Goal: Task Accomplishment & Management: Manage account settings

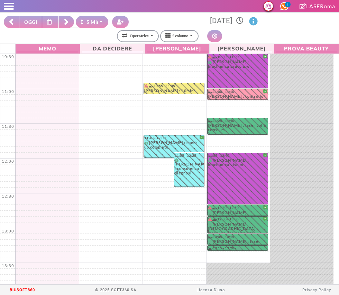
select select "*"
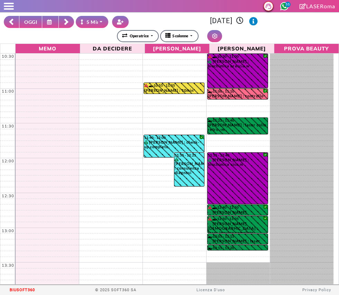
click at [29, 19] on button "OGGI" at bounding box center [30, 22] width 23 height 12
type input "**********"
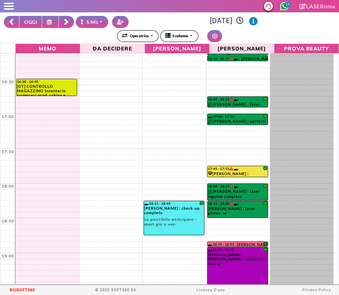
scroll to position [404, 0]
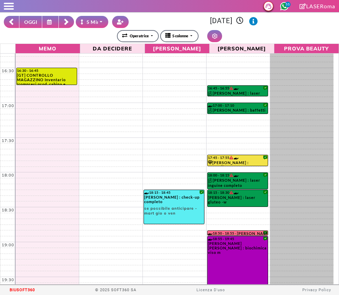
click at [70, 22] on button at bounding box center [66, 22] width 15 height 12
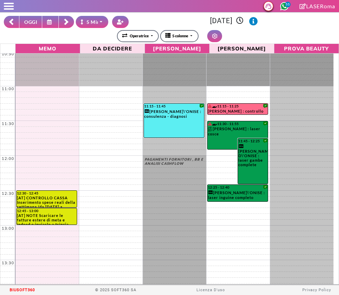
scroll to position [0, 0]
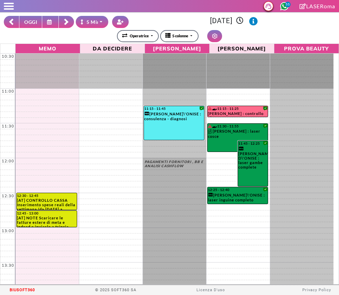
click at [16, 25] on button at bounding box center [11, 22] width 15 height 12
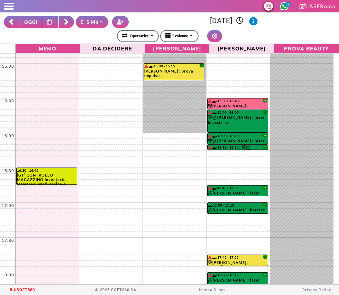
scroll to position [307, 0]
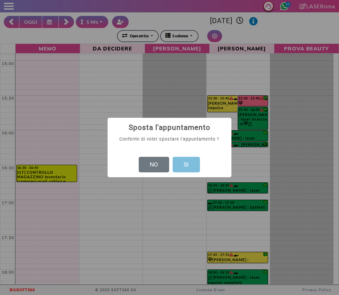
click at [192, 171] on button "SI" at bounding box center [186, 165] width 27 height 16
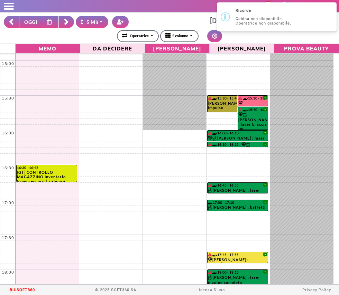
click at [224, 105] on link "15:30 - 15:45 ELISA SPALLETTA : prova impulso da recuperare ing saltato | [Inse…" at bounding box center [237, 103] width 61 height 17
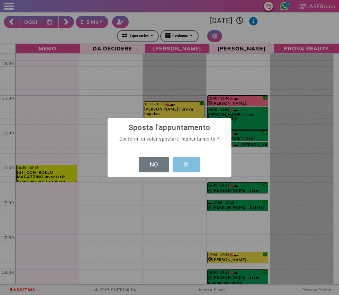
click at [192, 166] on button "SI" at bounding box center [186, 165] width 27 height 16
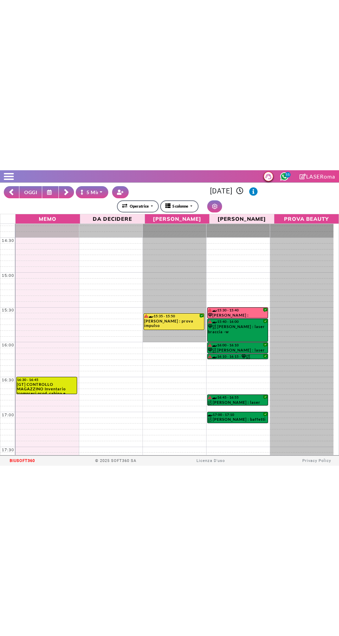
scroll to position [264, 0]
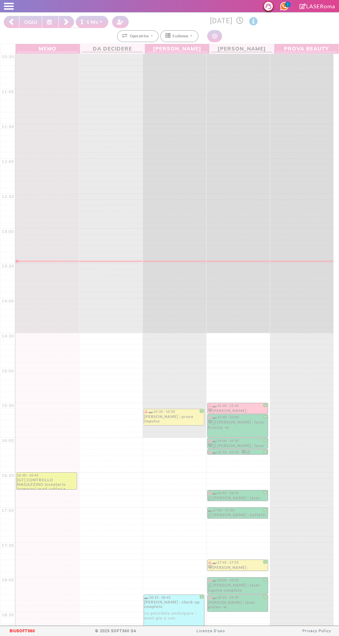
select select "*"
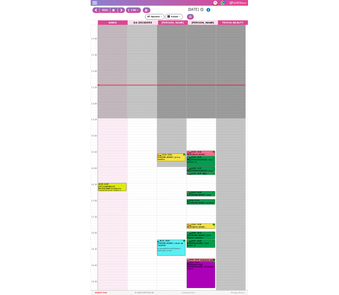
scroll to position [91, 0]
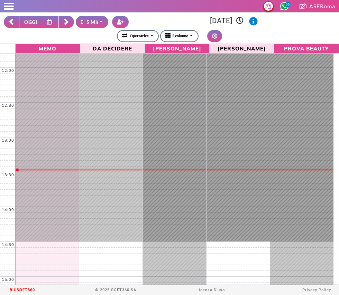
click at [7, 6] on span at bounding box center [9, 6] width 10 height 1
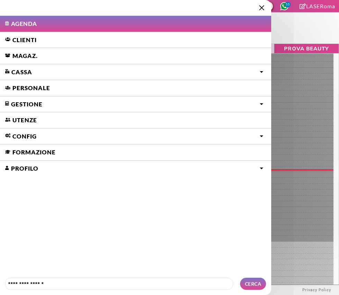
click at [24, 85] on link "Personale" at bounding box center [135, 88] width 271 height 16
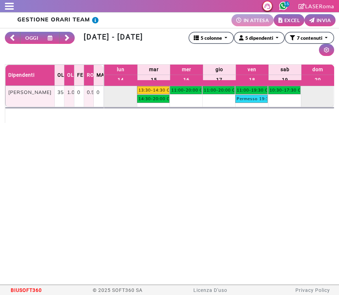
click at [29, 33] on button "OGGI" at bounding box center [31, 38] width 22 height 12
type input "**********"
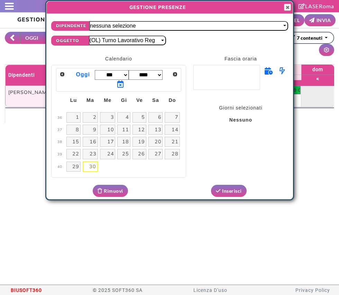
select select "*****"
select select
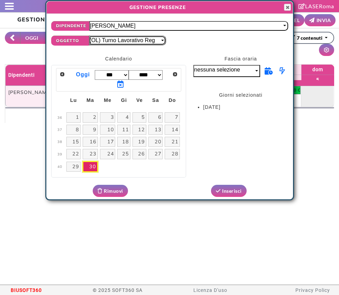
click at [150, 39] on div "(OL) Turno Lavorativo Reg" at bounding box center [122, 40] width 65 height 6
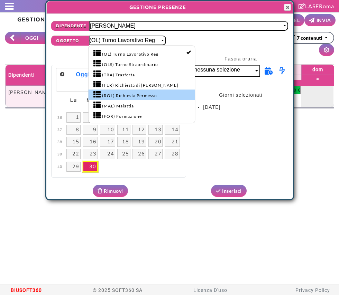
click at [107, 96] on span "(ROL) Richiesta Permesso" at bounding box center [129, 96] width 55 height 6
select select "*"
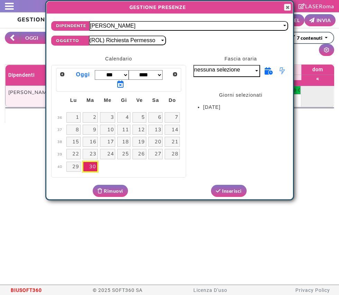
click at [283, 70] on icon at bounding box center [282, 71] width 11 height 12
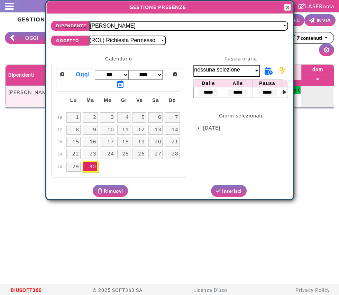
click at [207, 91] on input "*****" at bounding box center [208, 92] width 19 height 7
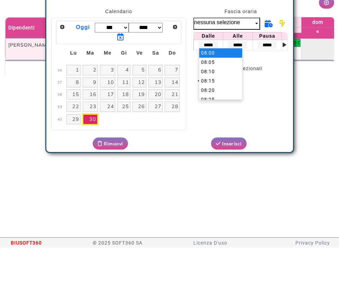
click at [213, 90] on input "*****" at bounding box center [208, 92] width 19 height 7
type input "*****"
click at [243, 90] on input "*****" at bounding box center [237, 92] width 19 height 7
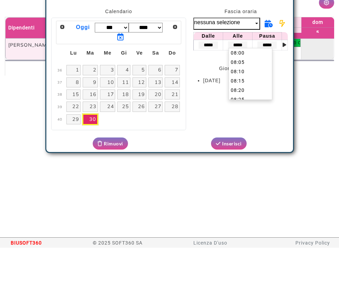
scroll to position [1527, 0]
type input "*"
type input "*****"
click at [209, 125] on li "30 settembre 2025" at bounding box center [245, 128] width 85 height 7
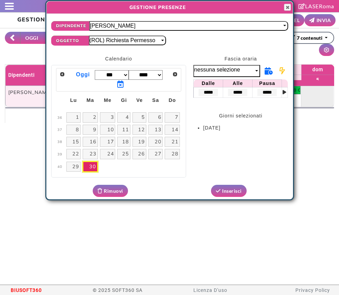
click at [286, 90] on icon at bounding box center [285, 92] width 4 height 5
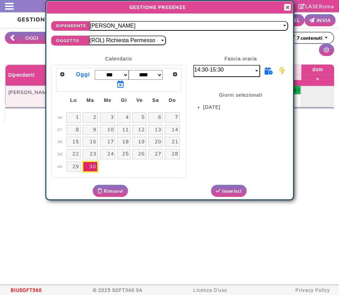
click at [229, 192] on button "Inserisci" at bounding box center [229, 191] width 36 height 12
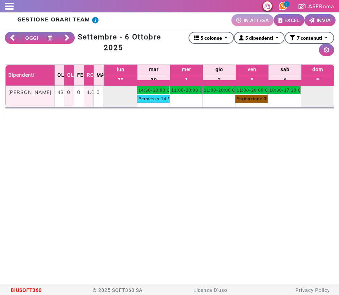
click at [9, 7] on div at bounding box center [7, 6] width 14 height 7
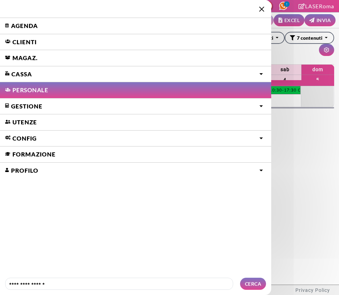
click at [27, 27] on link "Agenda" at bounding box center [135, 26] width 271 height 16
click at [13, 23] on link "Agenda" at bounding box center [135, 26] width 271 height 16
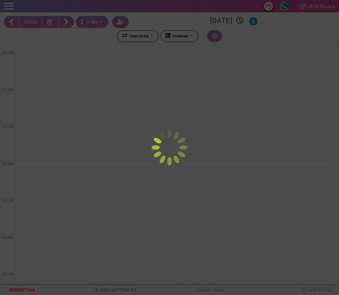
select select "*"
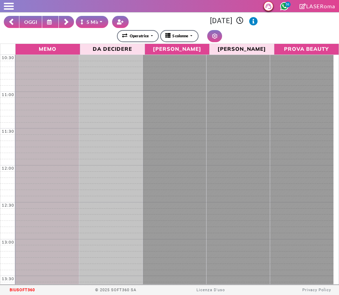
click at [24, 17] on button "OGGI" at bounding box center [30, 22] width 23 height 12
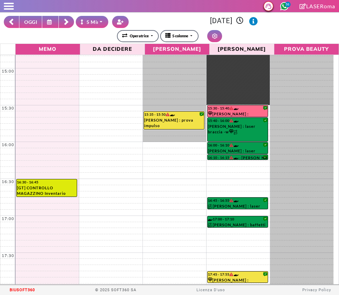
scroll to position [319, 0]
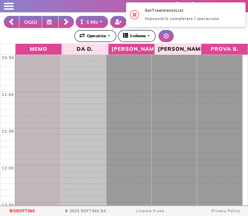
select select "*"
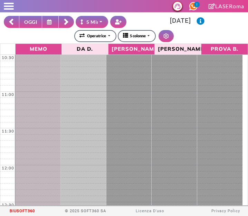
select select "*"
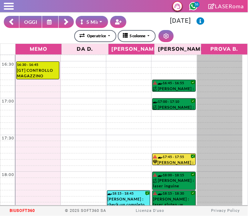
scroll to position [428, 0]
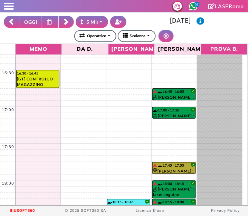
click at [183, 166] on link "17:45 - 17:55 [PERSON_NAME] : controllo zona viso/addome/seno/ascelle" at bounding box center [174, 169] width 43 height 12
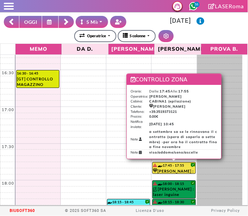
click at [215, 35] on div "**********" at bounding box center [124, 36] width 241 height 12
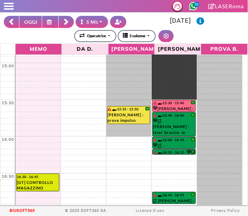
scroll to position [323, 0]
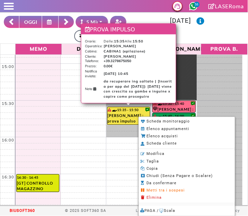
click at [179, 192] on span "Metti tra i sospesi" at bounding box center [166, 191] width 38 height 4
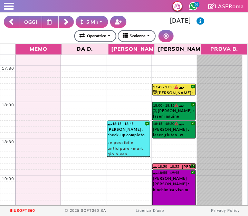
scroll to position [507, 0]
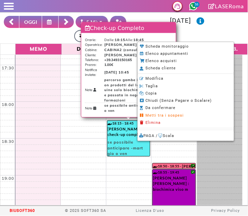
click at [178, 116] on span "Metti tra i sospesi" at bounding box center [165, 115] width 38 height 4
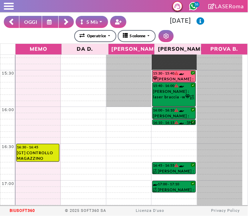
scroll to position [354, 0]
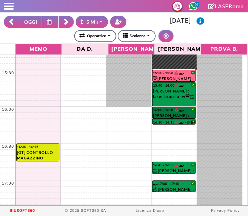
click at [183, 116] on link "16:00 - 16:10 [PERSON_NAME] : laser gluteo -m" at bounding box center [174, 113] width 43 height 12
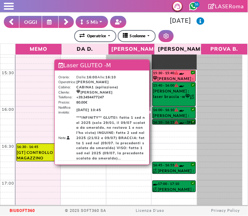
click at [182, 123] on div at bounding box center [174, 124] width 43 height 3
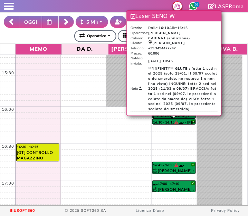
click at [238, 36] on div "**********" at bounding box center [124, 36] width 241 height 12
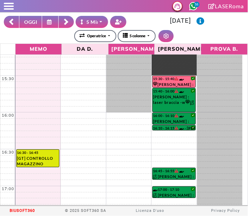
scroll to position [348, 0]
click at [58, 19] on button at bounding box center [50, 22] width 17 height 12
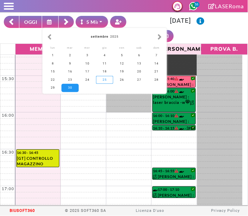
click at [107, 80] on div "25" at bounding box center [104, 80] width 17 height 8
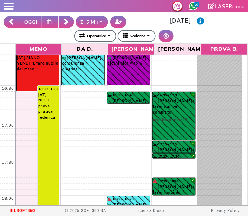
scroll to position [550, 0]
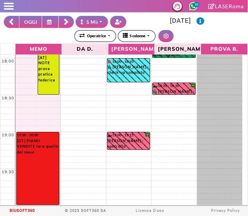
click at [15, 17] on button at bounding box center [11, 22] width 15 height 12
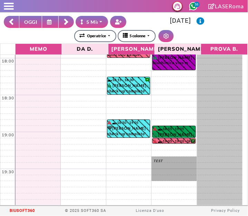
click at [62, 18] on button at bounding box center [66, 22] width 15 height 12
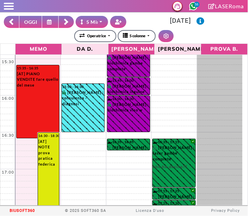
scroll to position [364, 0]
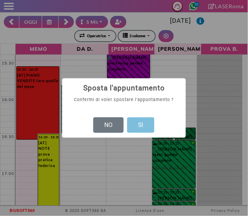
click at [143, 130] on button "SI" at bounding box center [140, 126] width 27 height 16
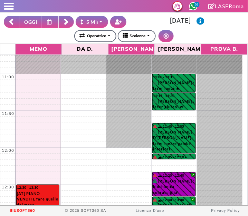
scroll to position [0, 0]
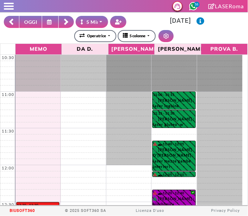
click at [71, 22] on button at bounding box center [66, 22] width 15 height 12
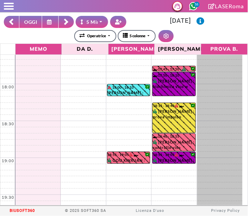
scroll to position [544, 0]
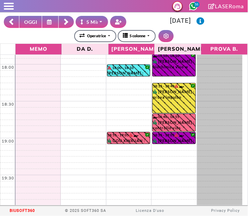
click at [198, 34] on div "**********" at bounding box center [124, 36] width 241 height 12
click at [77, 24] on button "5 Minuti" at bounding box center [92, 22] width 33 height 12
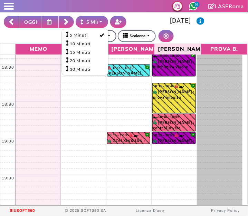
click at [70, 22] on button at bounding box center [66, 22] width 15 height 12
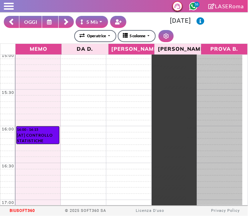
scroll to position [346, 0]
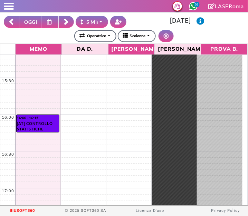
click at [25, 20] on button "OGGI" at bounding box center [30, 22] width 23 height 12
type input "**********"
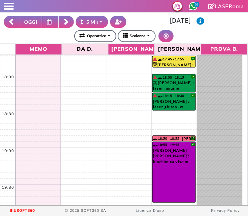
scroll to position [550, 0]
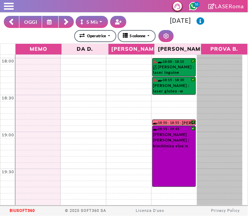
click at [69, 21] on icon at bounding box center [67, 22] width 6 height 7
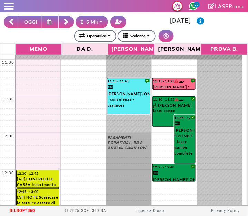
scroll to position [33, 0]
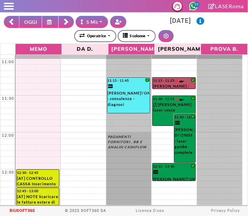
click at [173, 86] on link "11:15 - 11:25 [PERSON_NAME] : controllo viso" at bounding box center [174, 83] width 43 height 12
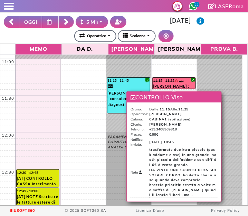
click at [217, 32] on div "**********" at bounding box center [124, 36] width 241 height 12
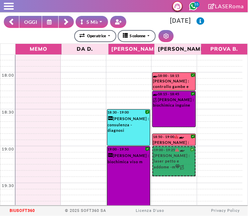
scroll to position [550, 0]
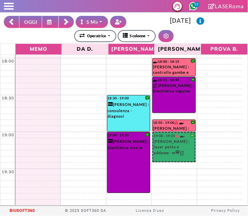
click at [64, 24] on button at bounding box center [66, 22] width 15 height 12
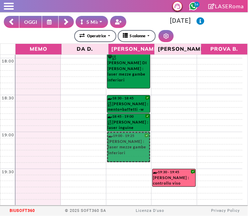
click at [30, 24] on button "OGGI" at bounding box center [30, 22] width 23 height 12
